Goal: Entertainment & Leisure: Consume media (video, audio)

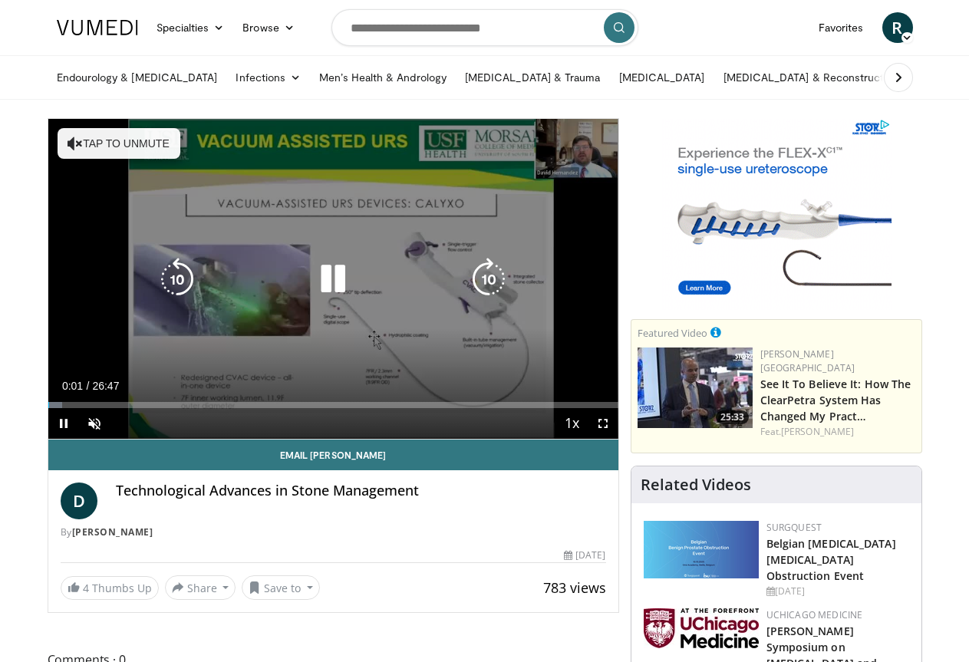
click at [77, 149] on button "Tap to unmute" at bounding box center [119, 143] width 123 height 31
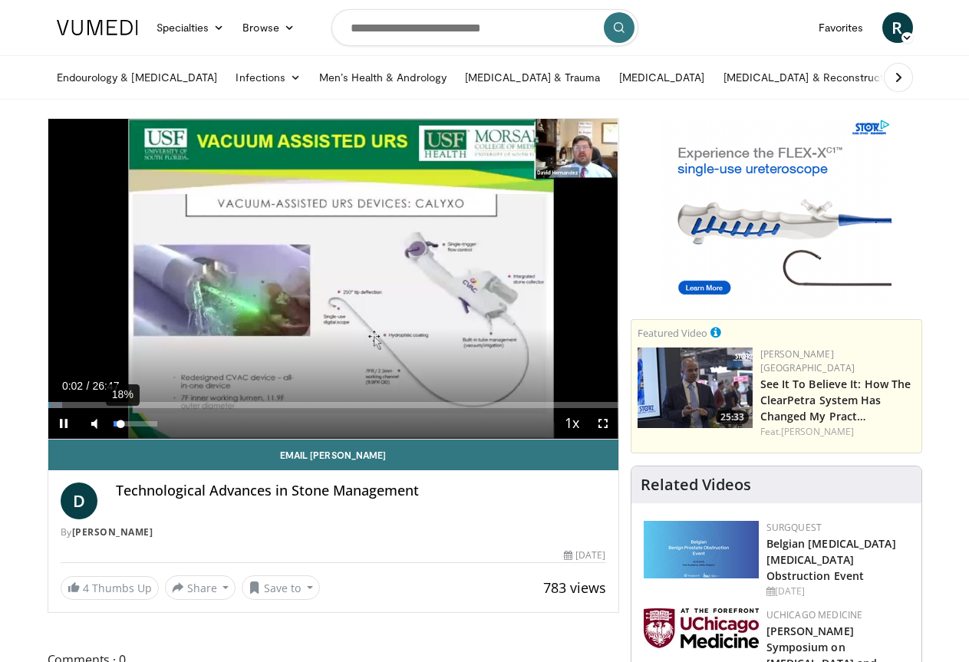
click at [114, 427] on div "18%" at bounding box center [136, 423] width 44 height 5
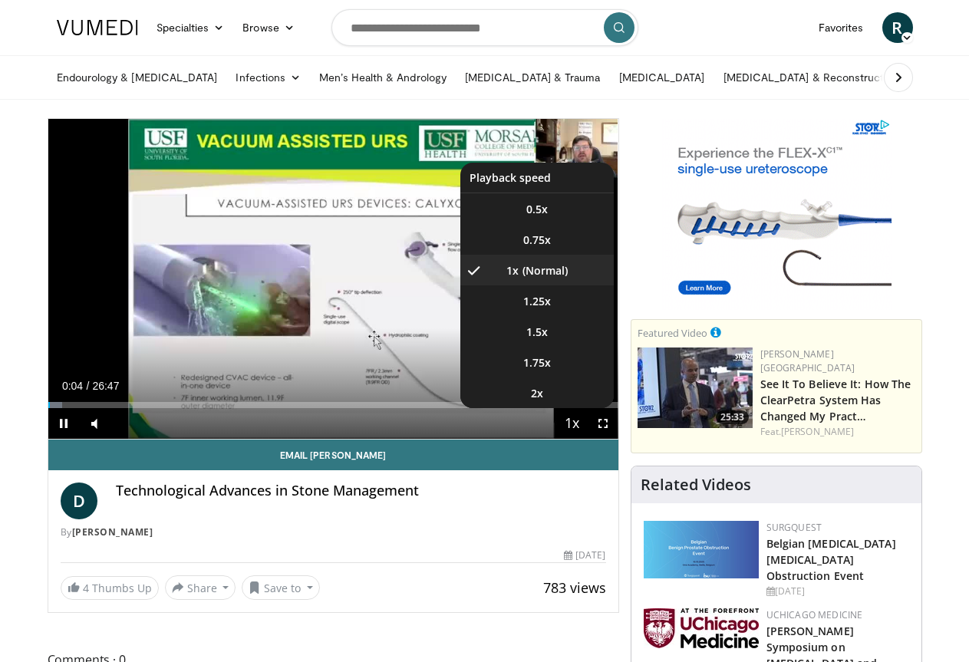
click at [583, 440] on span "Video Player" at bounding box center [572, 424] width 21 height 31
click at [577, 408] on li "2x" at bounding box center [538, 393] width 154 height 31
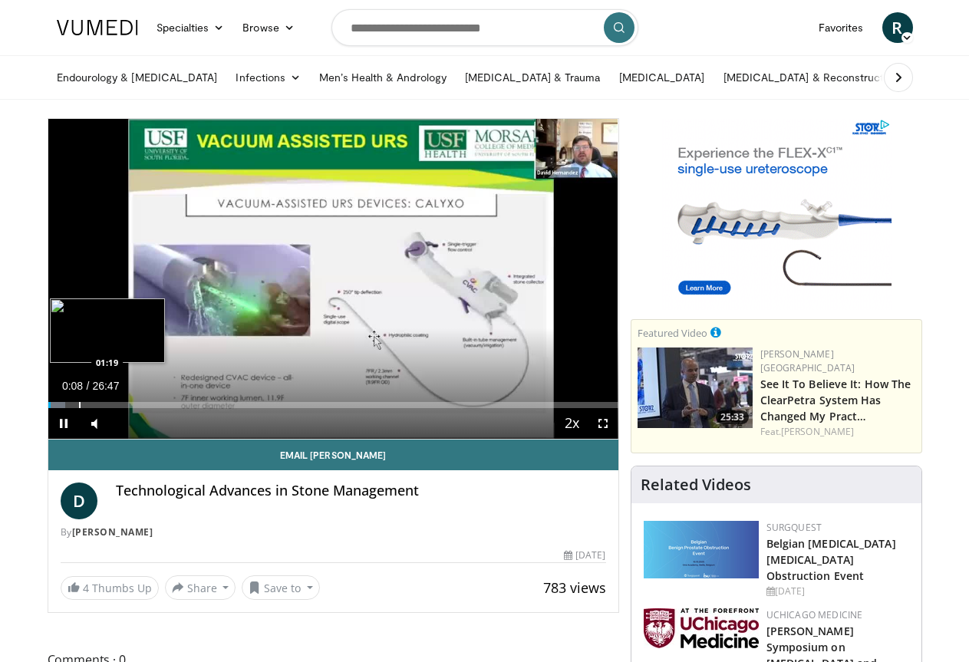
click at [79, 408] on div "Progress Bar" at bounding box center [80, 405] width 2 height 6
click at [97, 408] on div "Progress Bar" at bounding box center [98, 405] width 2 height 6
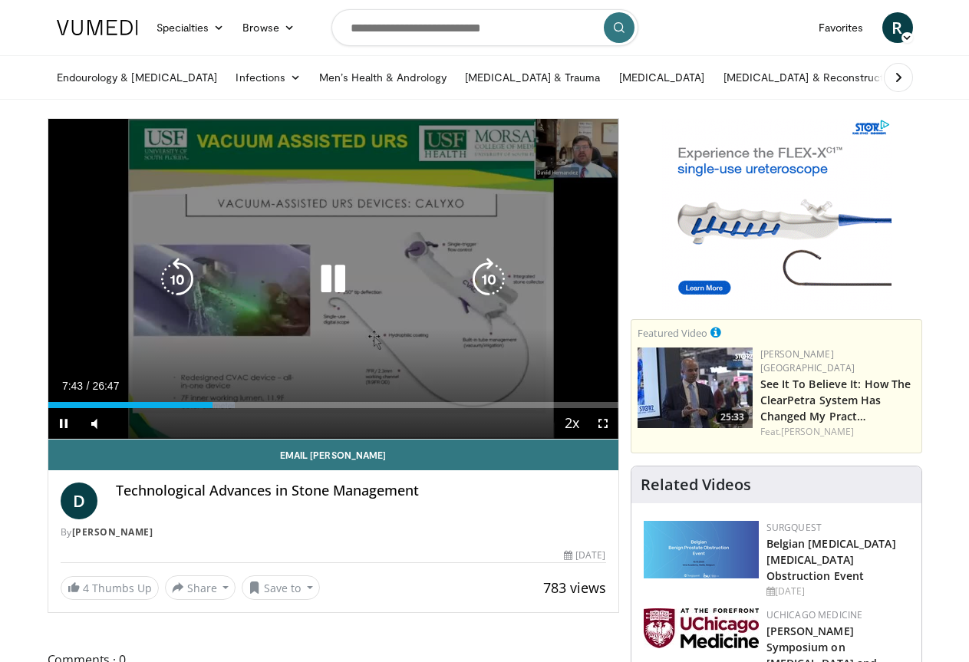
click at [364, 267] on div "10 seconds Tap to unmute" at bounding box center [333, 279] width 570 height 320
